Goal: Navigation & Orientation: Find specific page/section

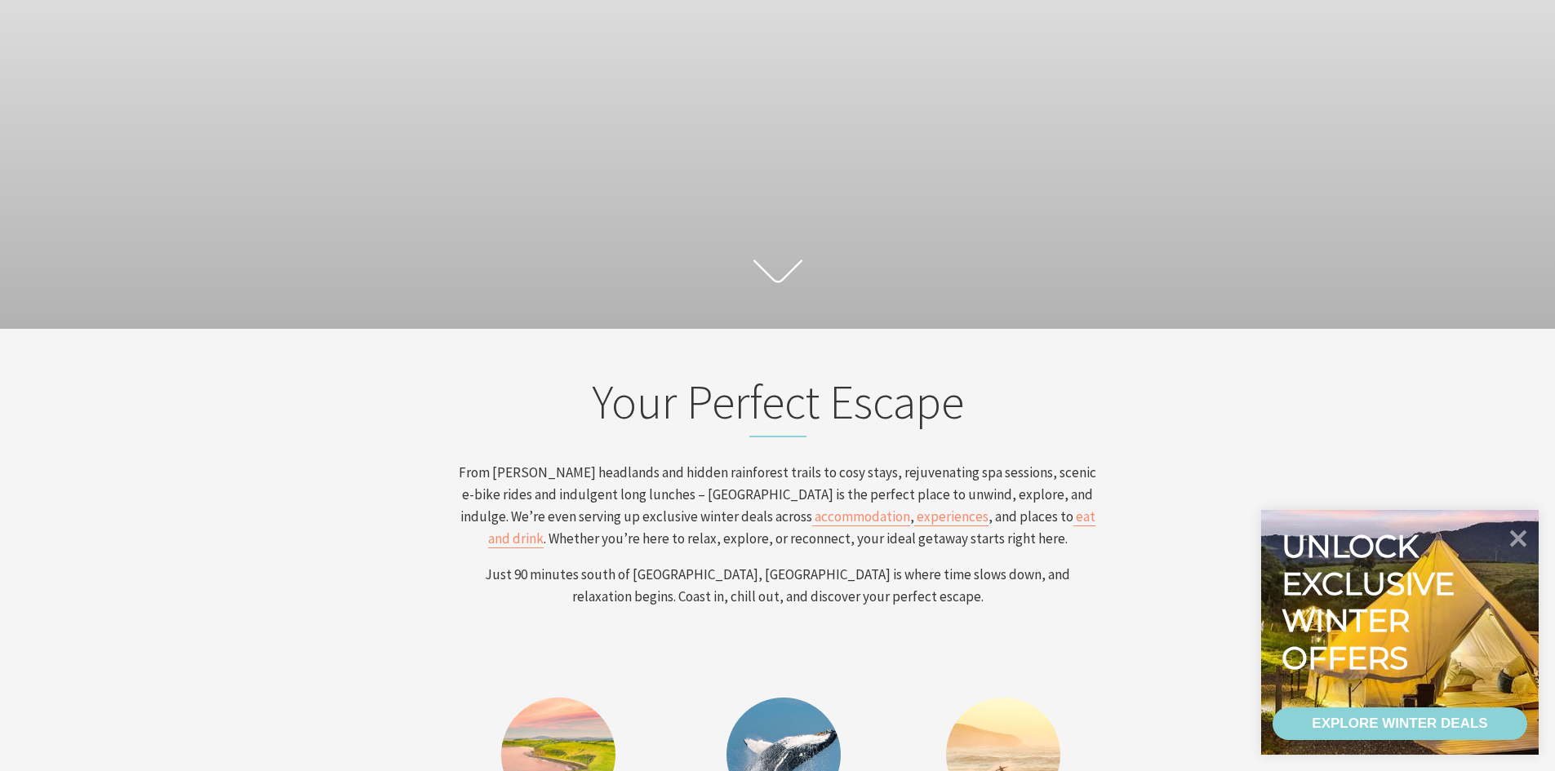
scroll to position [275, 1567]
click at [1523, 535] on icon at bounding box center [1517, 537] width 39 height 39
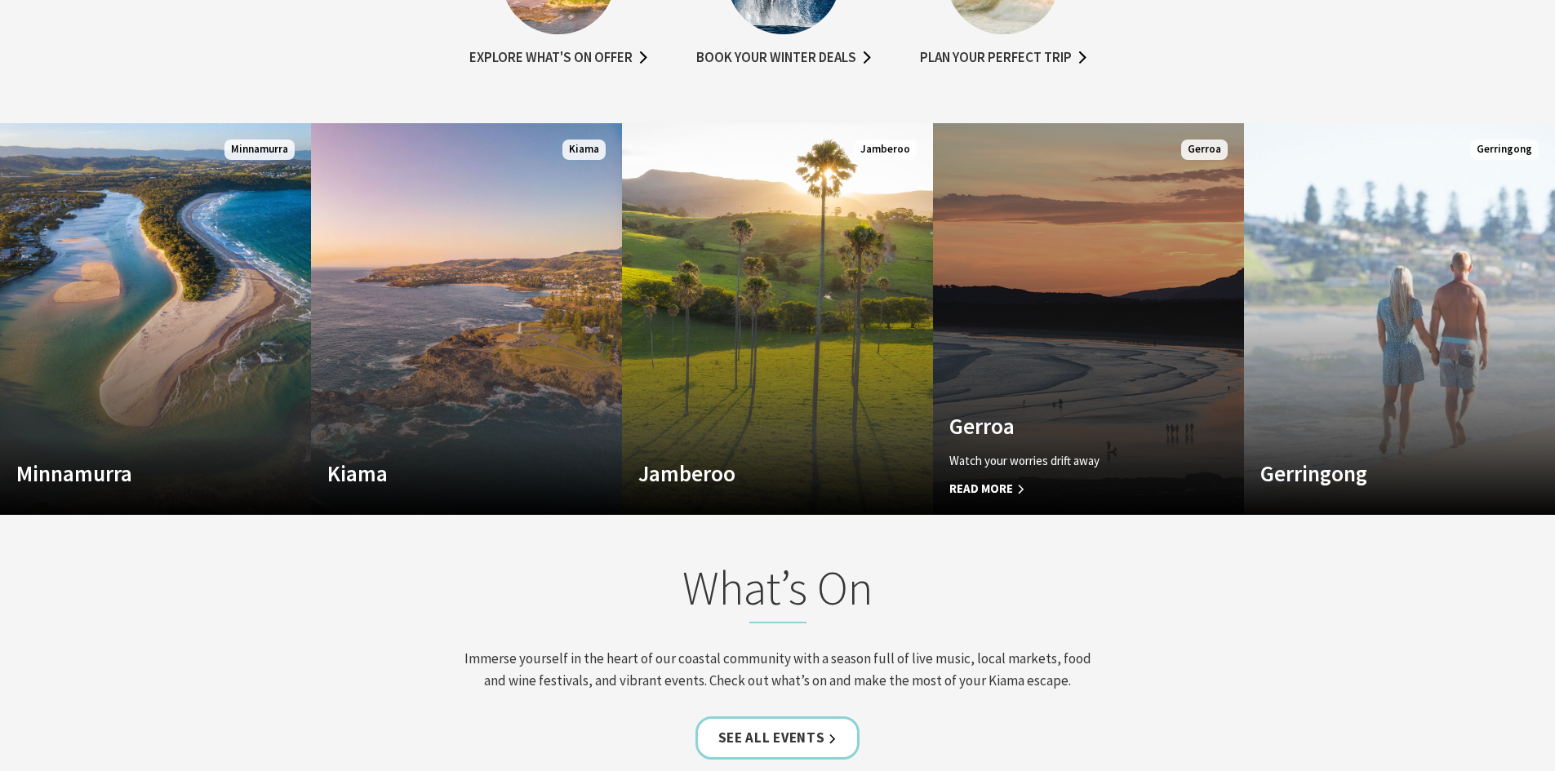
scroll to position [1143, 0]
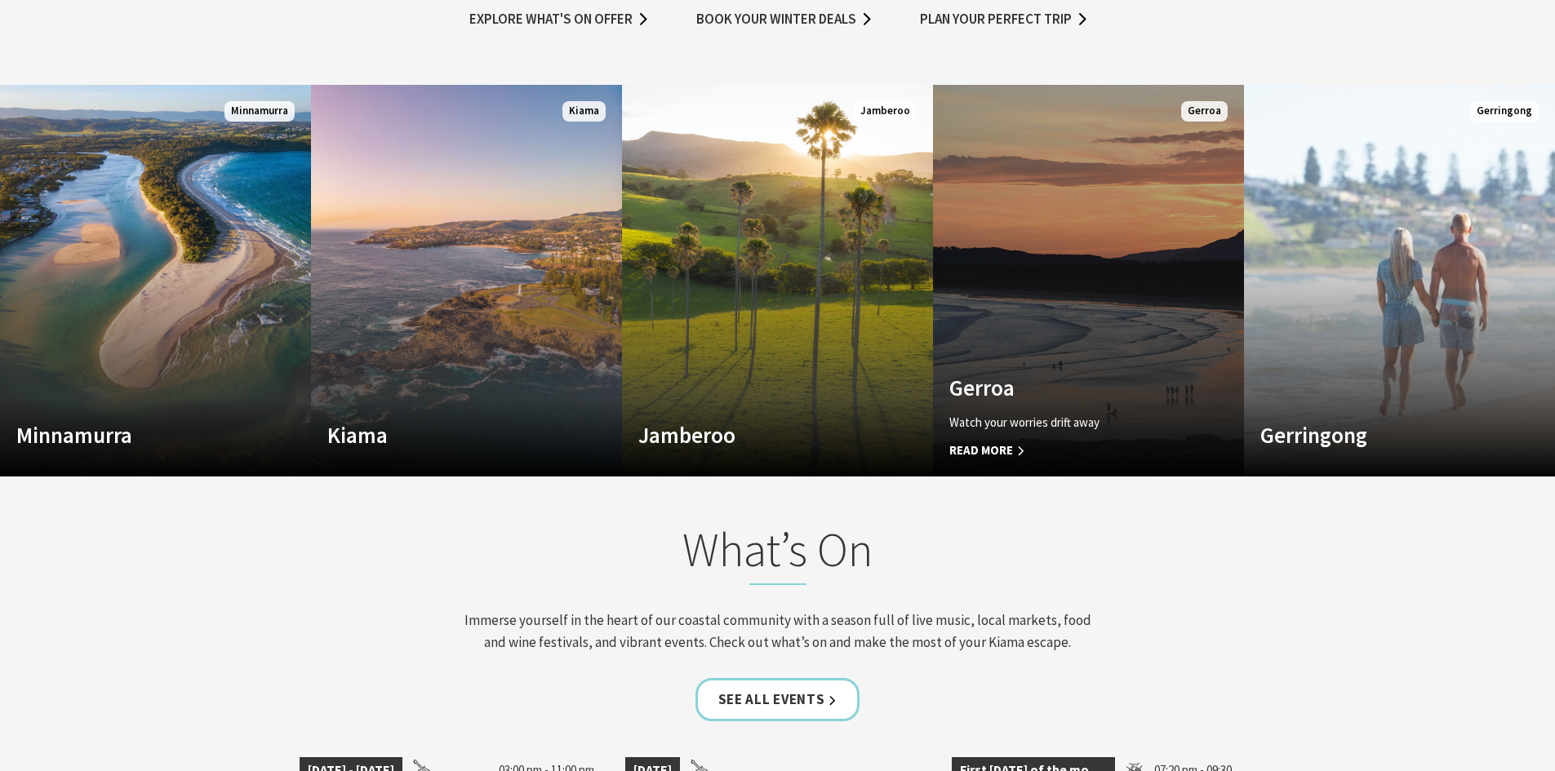
click at [1012, 444] on span "Read More" at bounding box center [1065, 451] width 232 height 20
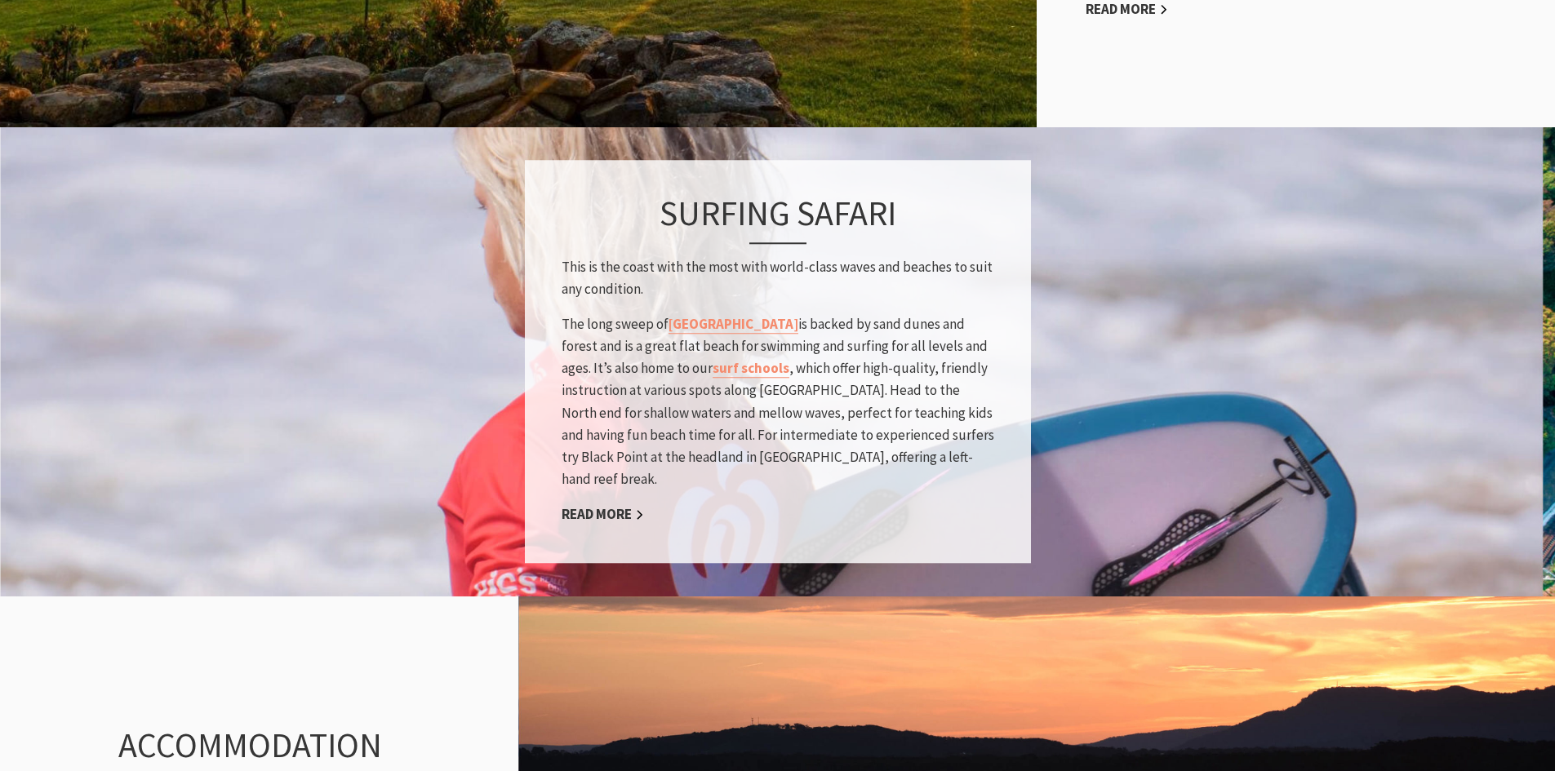
scroll to position [571, 0]
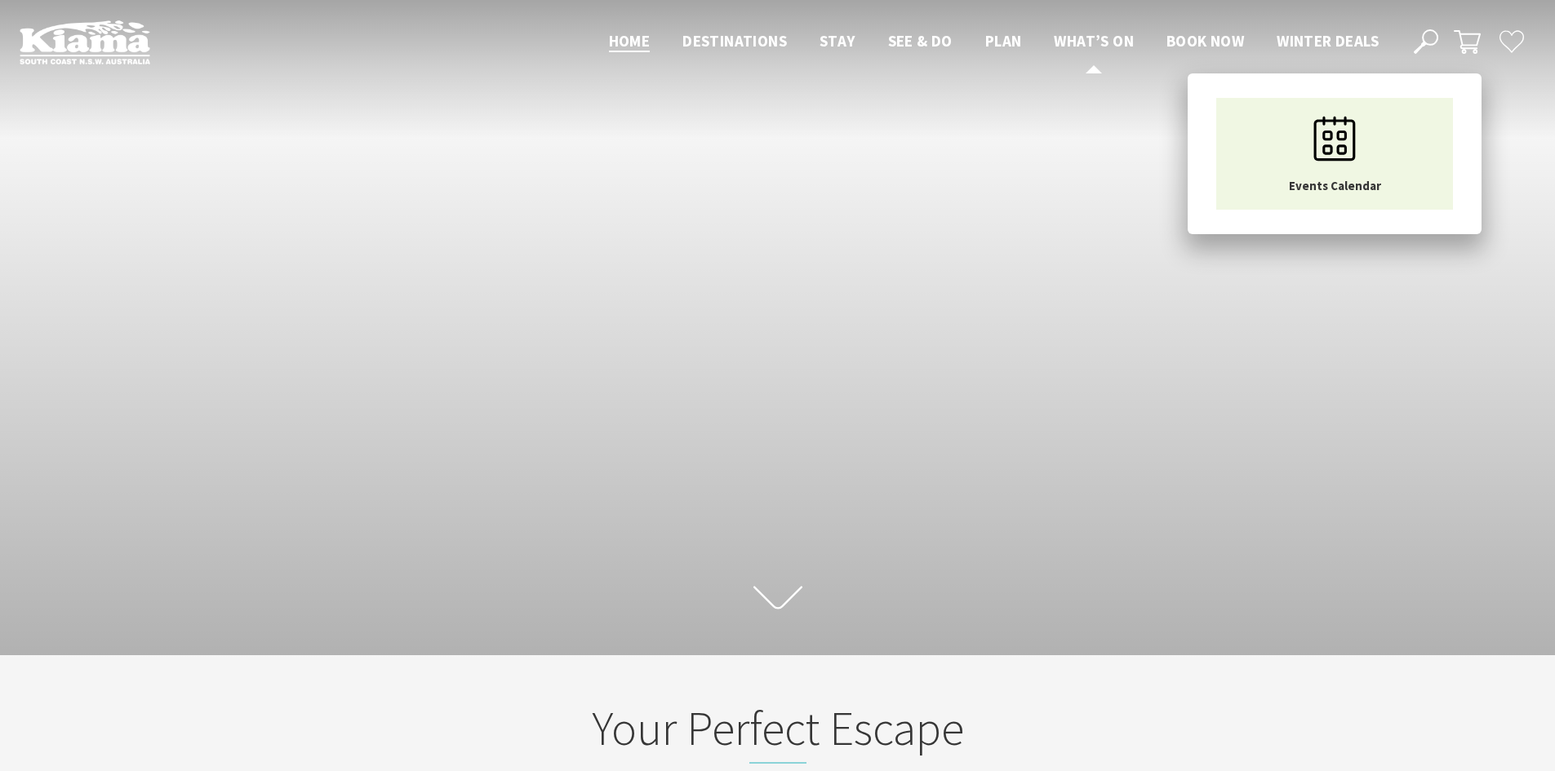
click at [1072, 38] on span "What’s On" at bounding box center [1094, 41] width 80 height 20
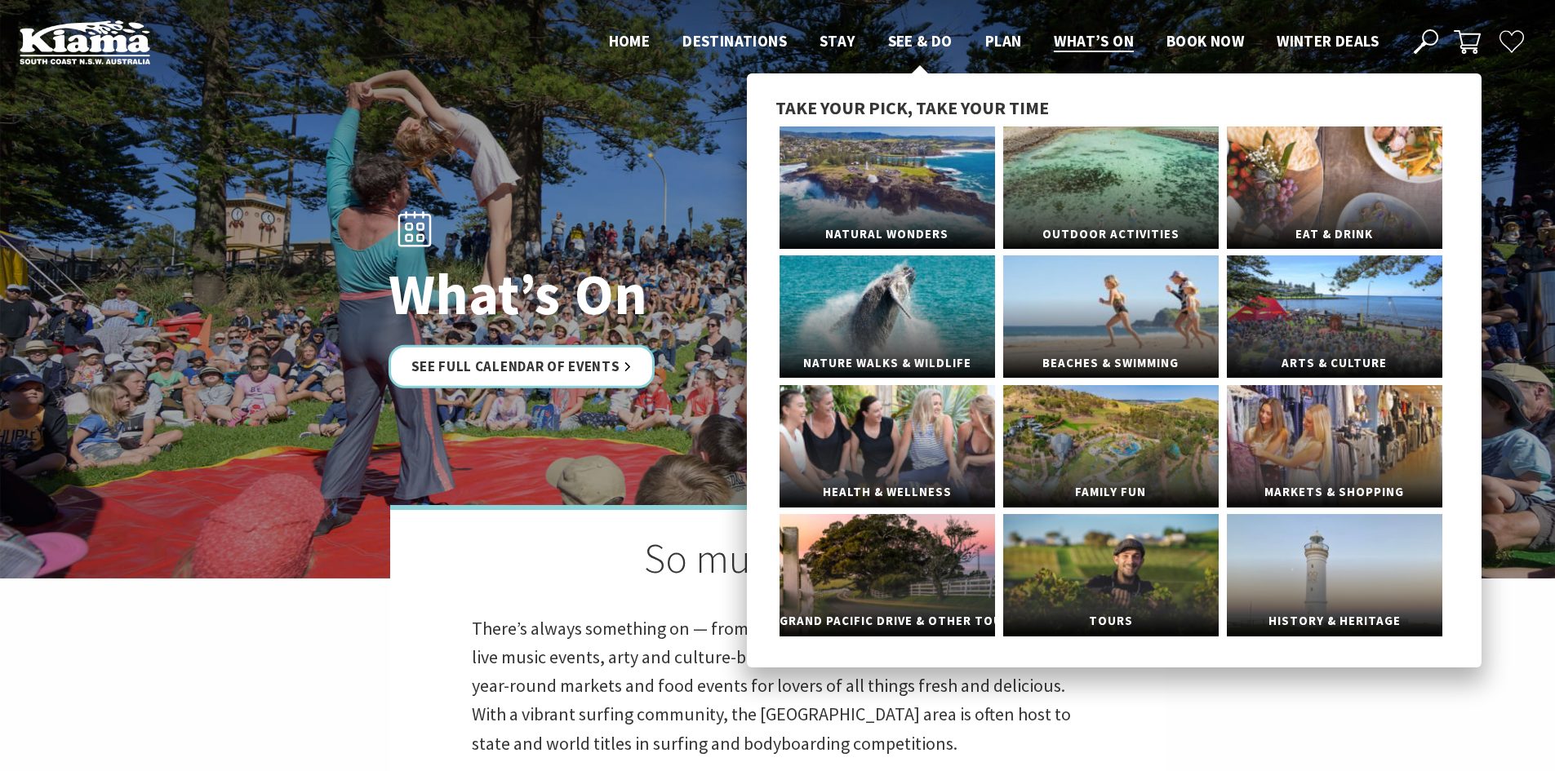
click at [915, 36] on span "See & Do" at bounding box center [920, 41] width 64 height 20
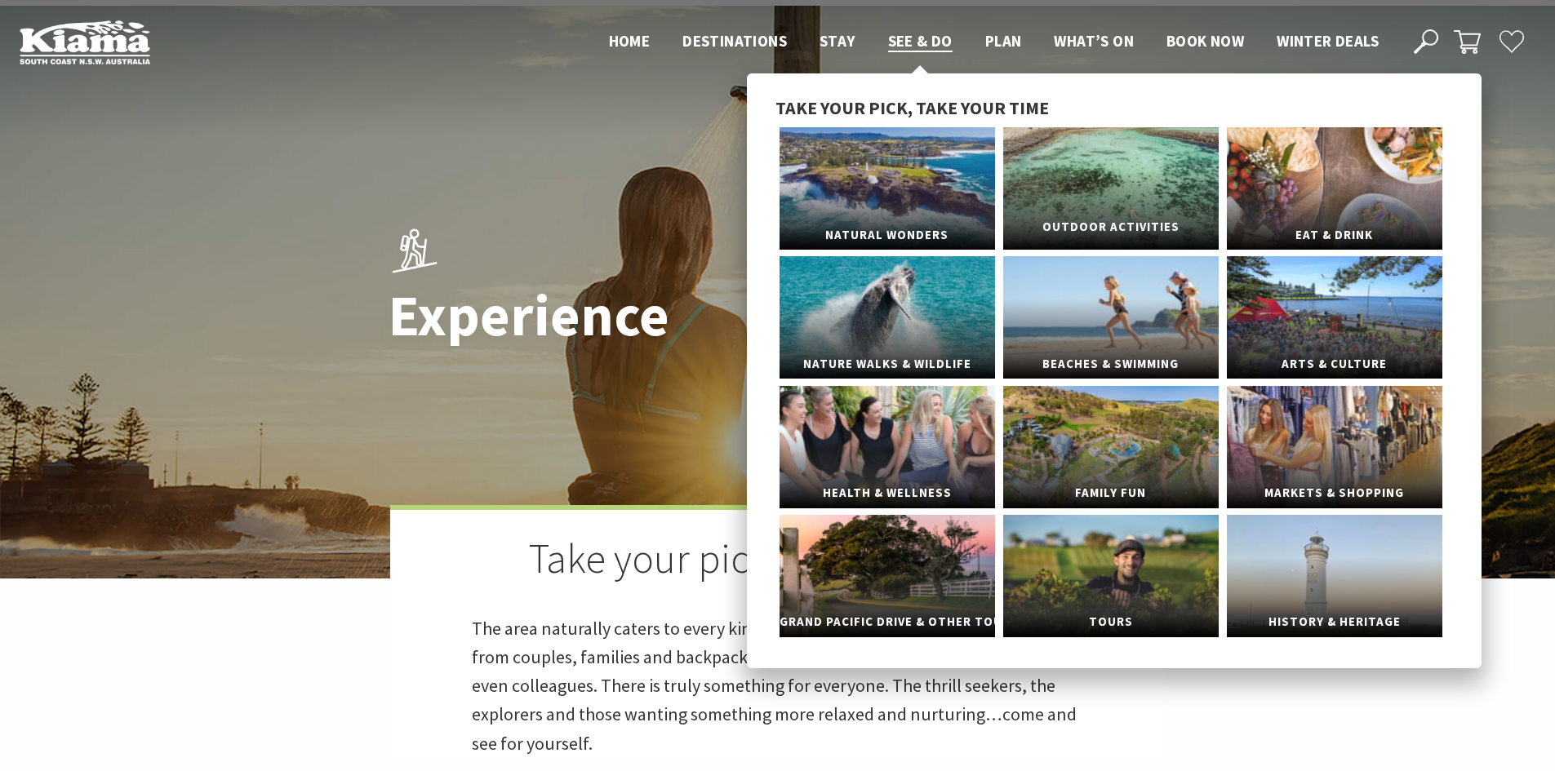
scroll to position [82, 0]
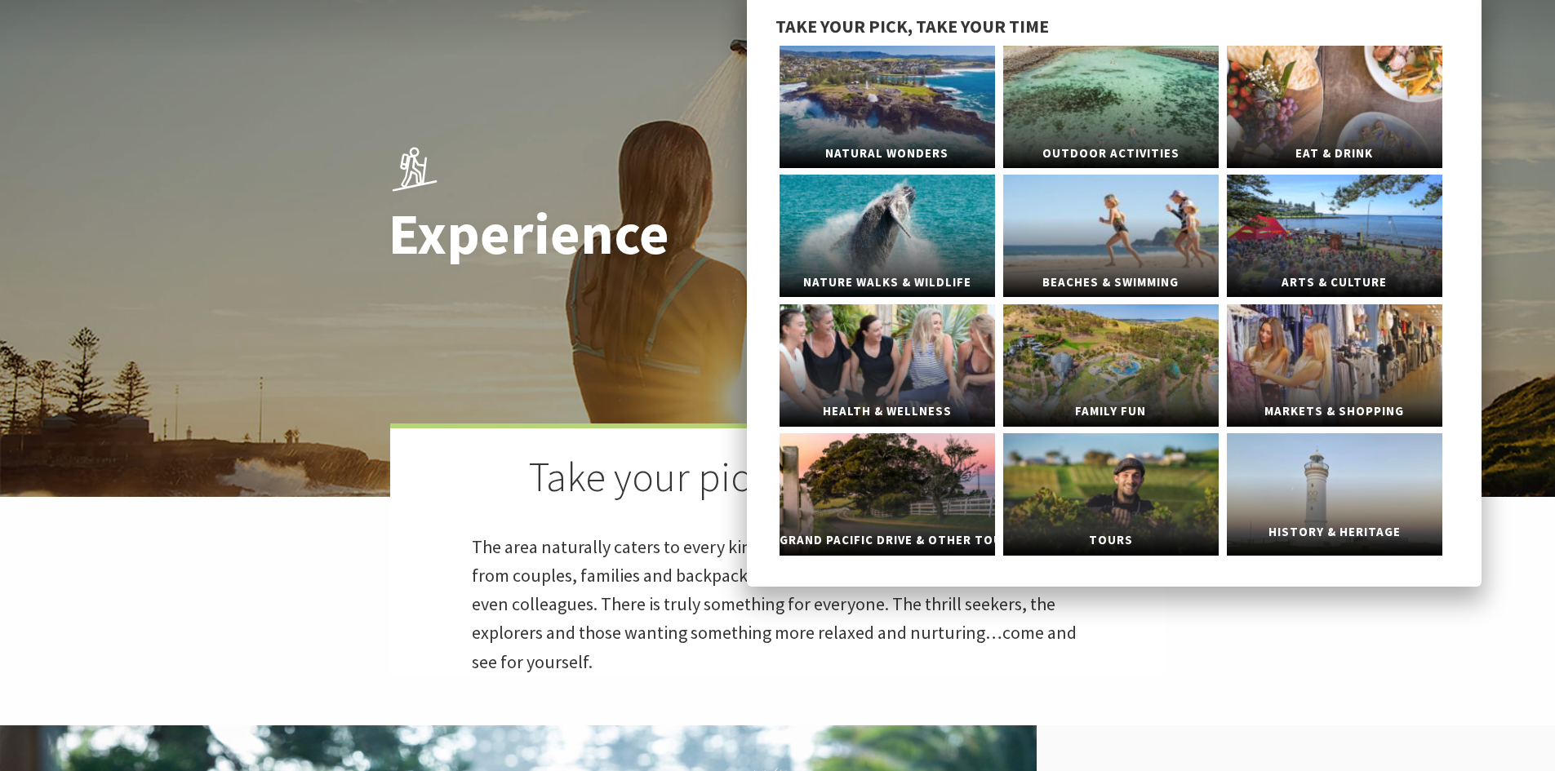
click at [1279, 495] on link "History & Heritage" at bounding box center [1334, 494] width 215 height 122
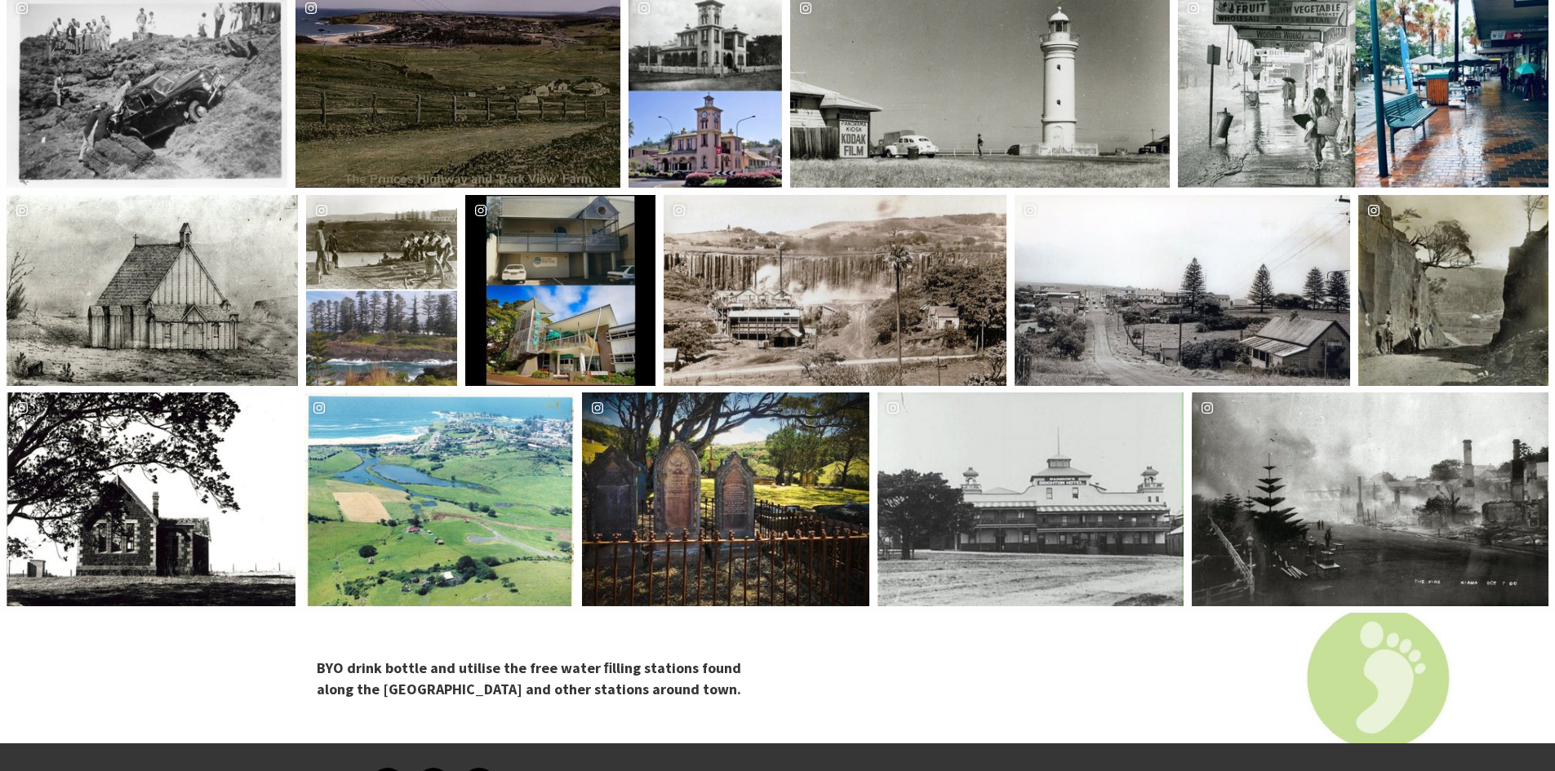
scroll to position [3836, 0]
